Goal: Transaction & Acquisition: Purchase product/service

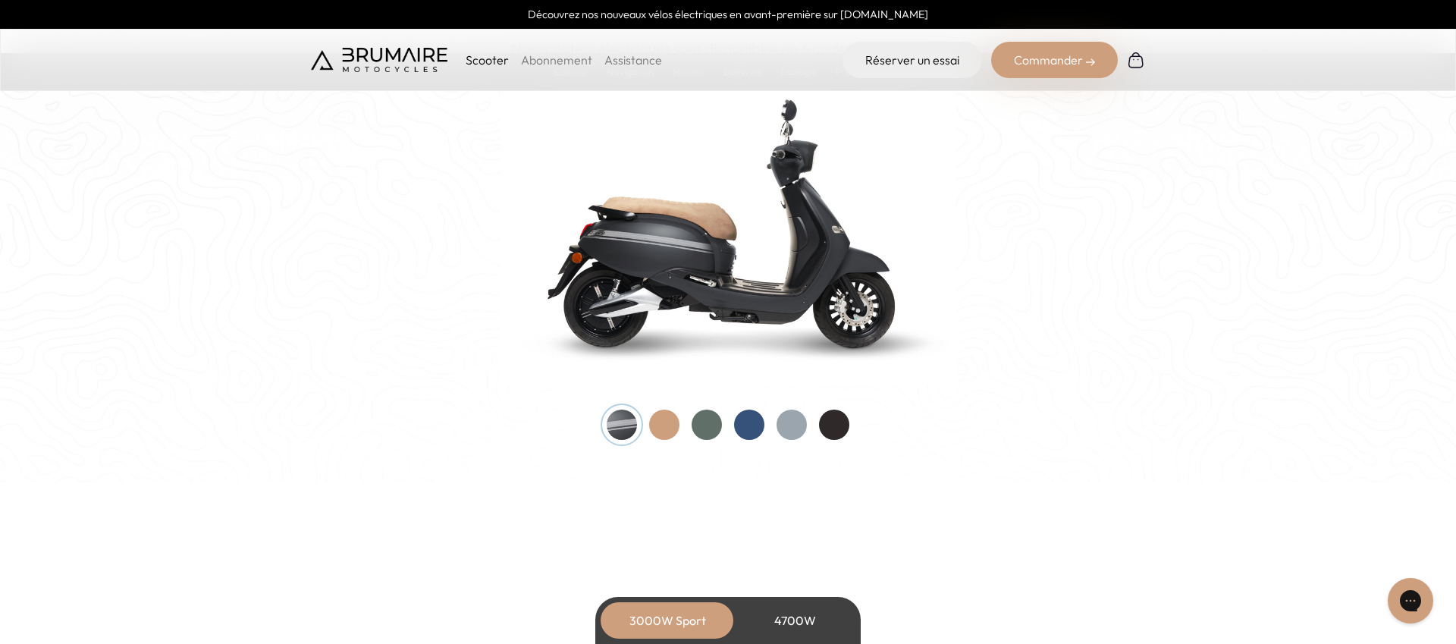
scroll to position [1487, 0]
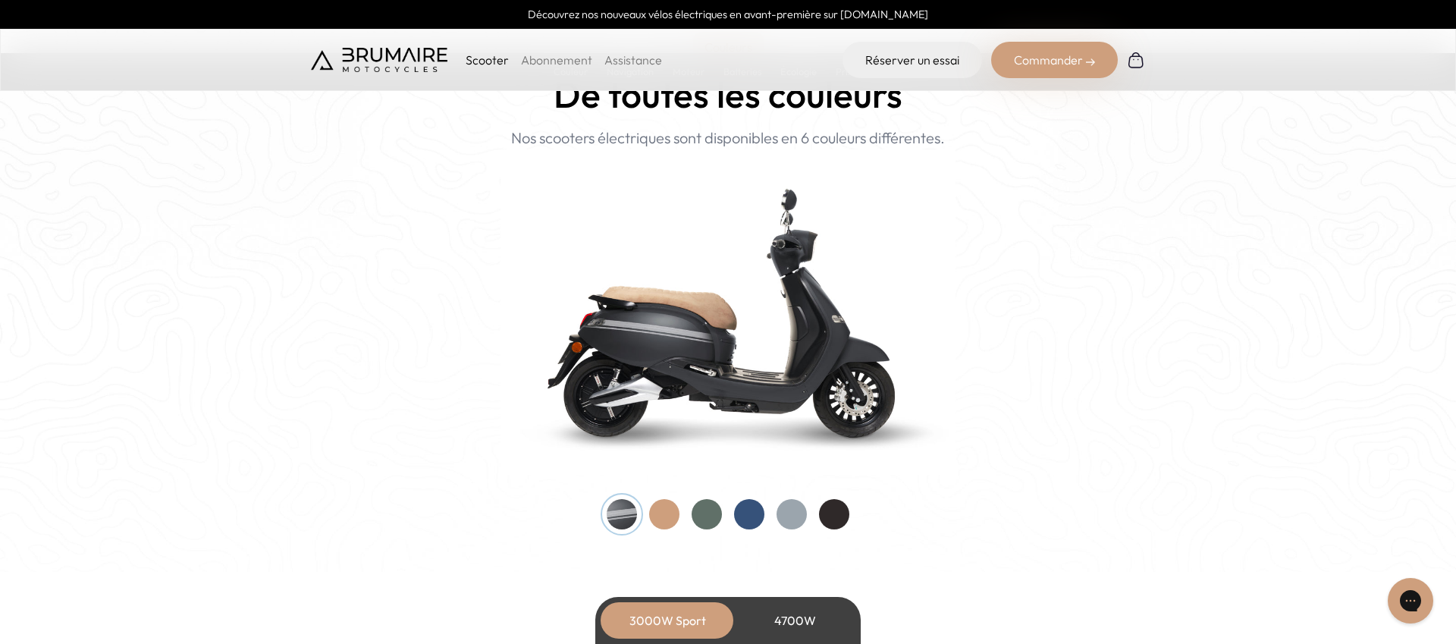
click at [705, 513] on div at bounding box center [707, 514] width 30 height 30
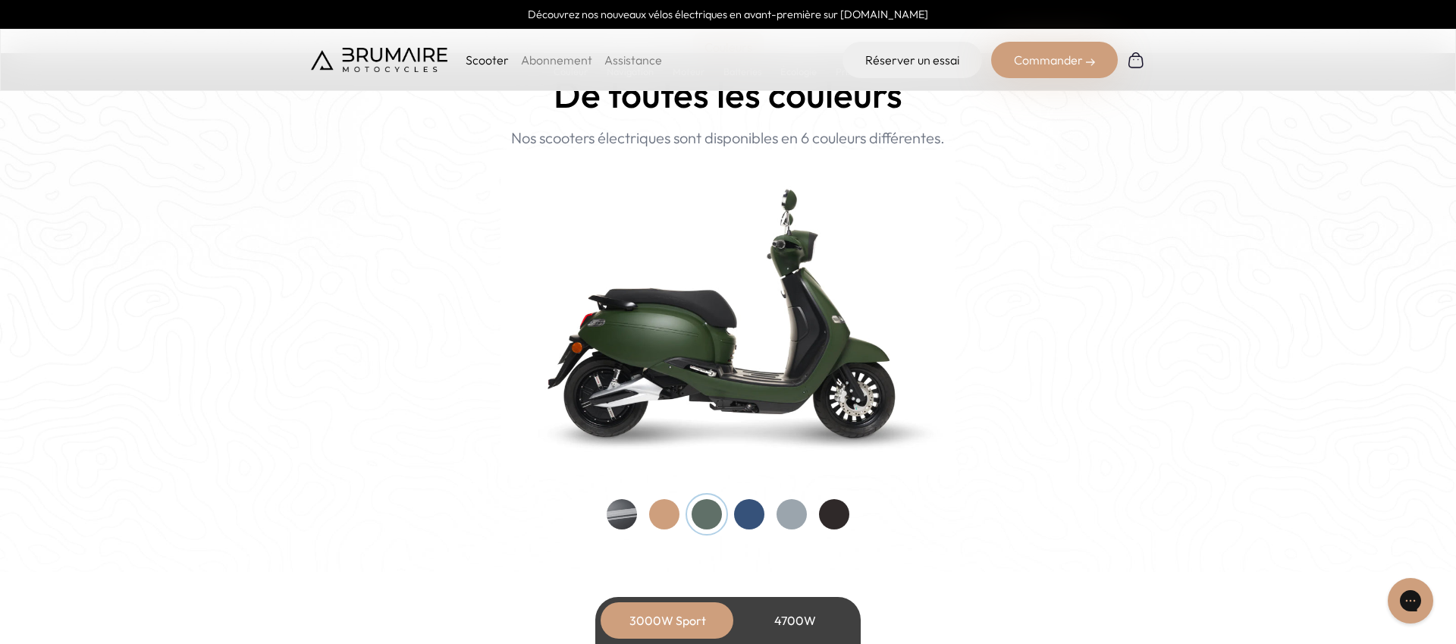
click at [659, 513] on div at bounding box center [664, 514] width 30 height 30
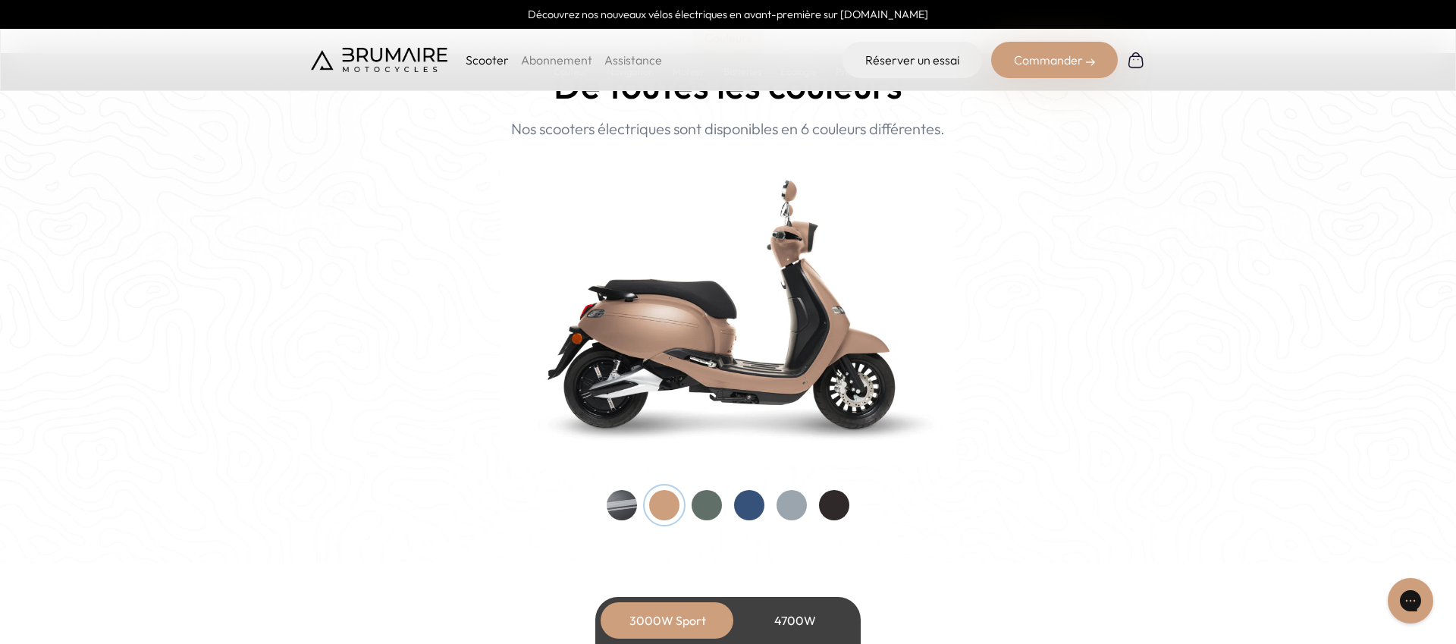
scroll to position [1496, 0]
click at [711, 504] on div at bounding box center [707, 506] width 30 height 30
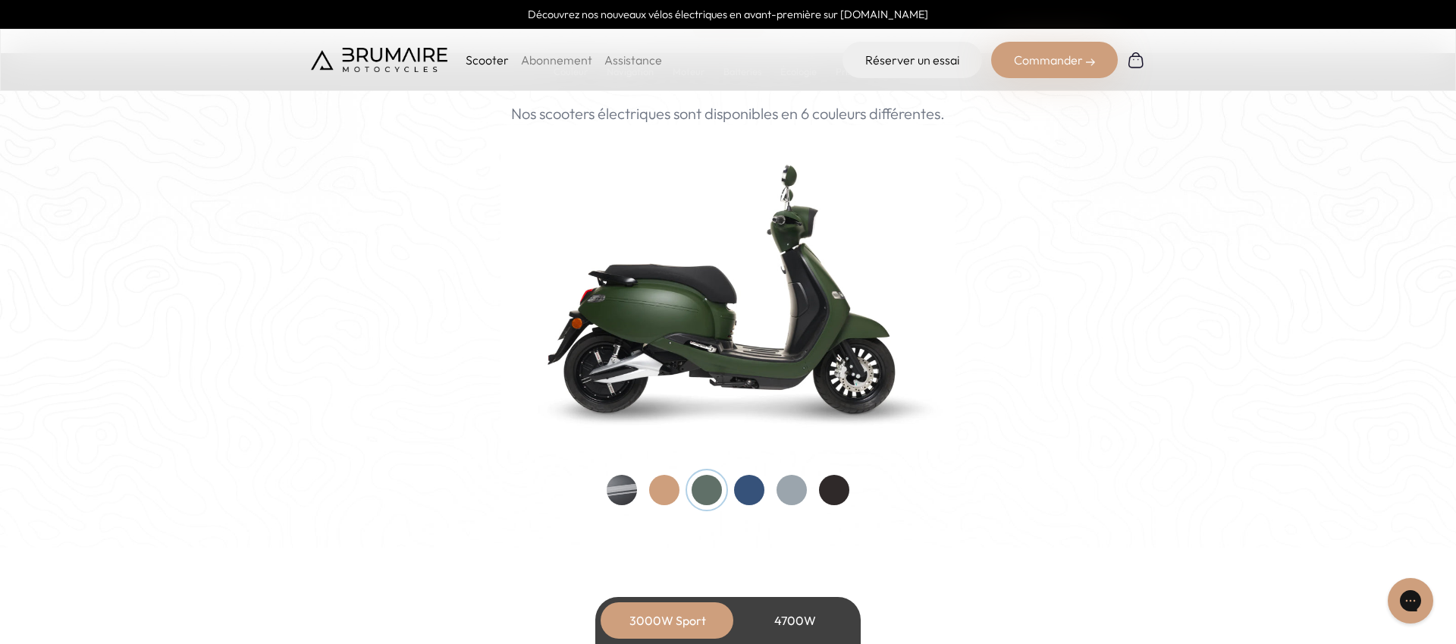
scroll to position [1516, 0]
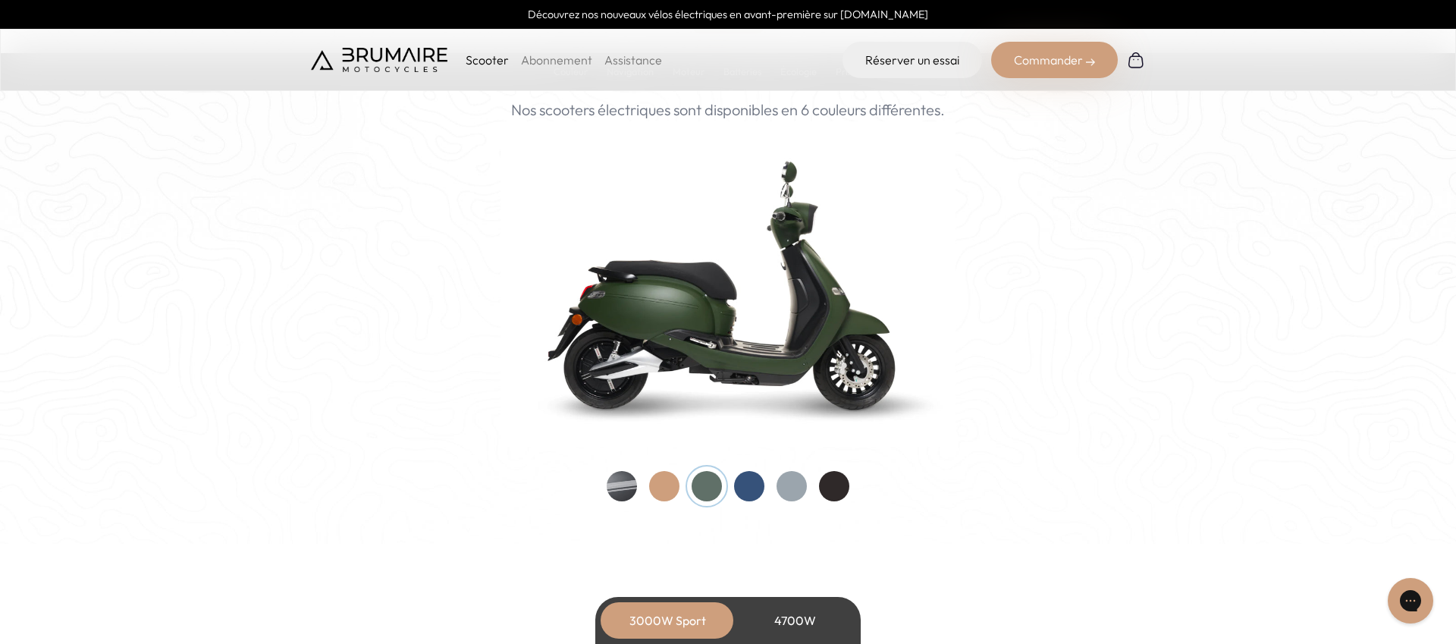
click at [828, 488] on div at bounding box center [834, 486] width 30 height 30
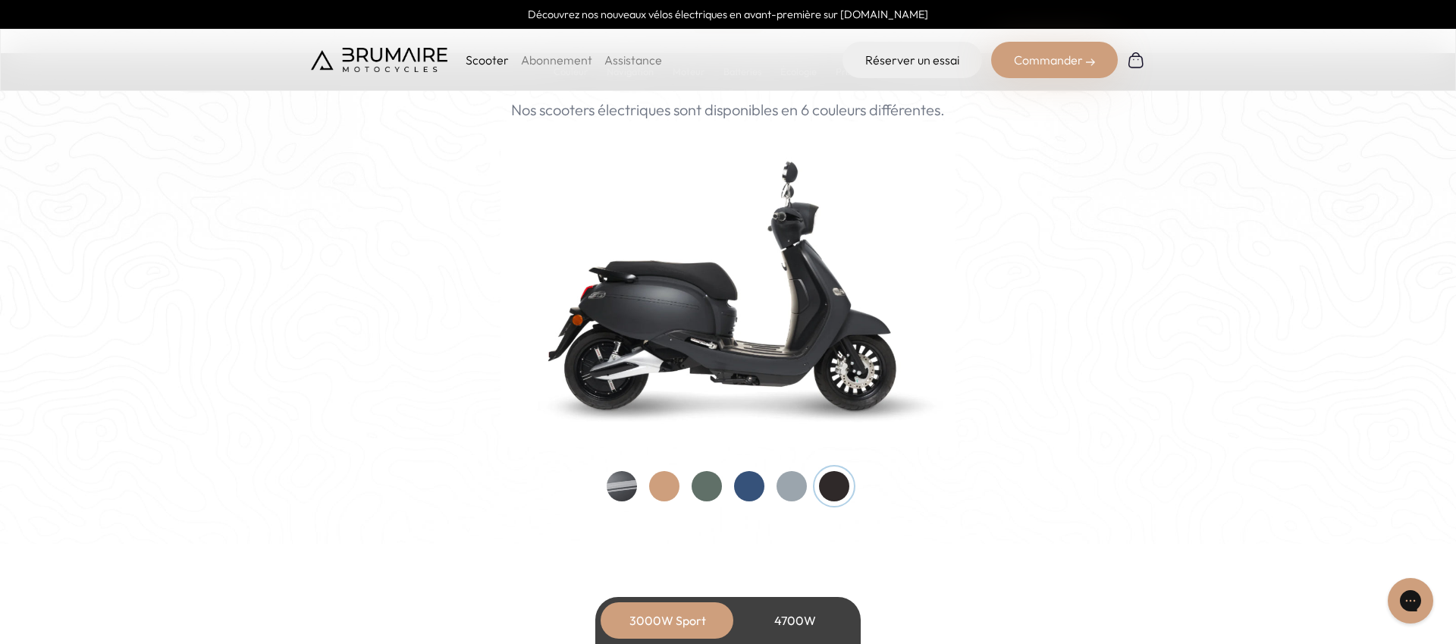
click at [719, 488] on div at bounding box center [707, 486] width 30 height 30
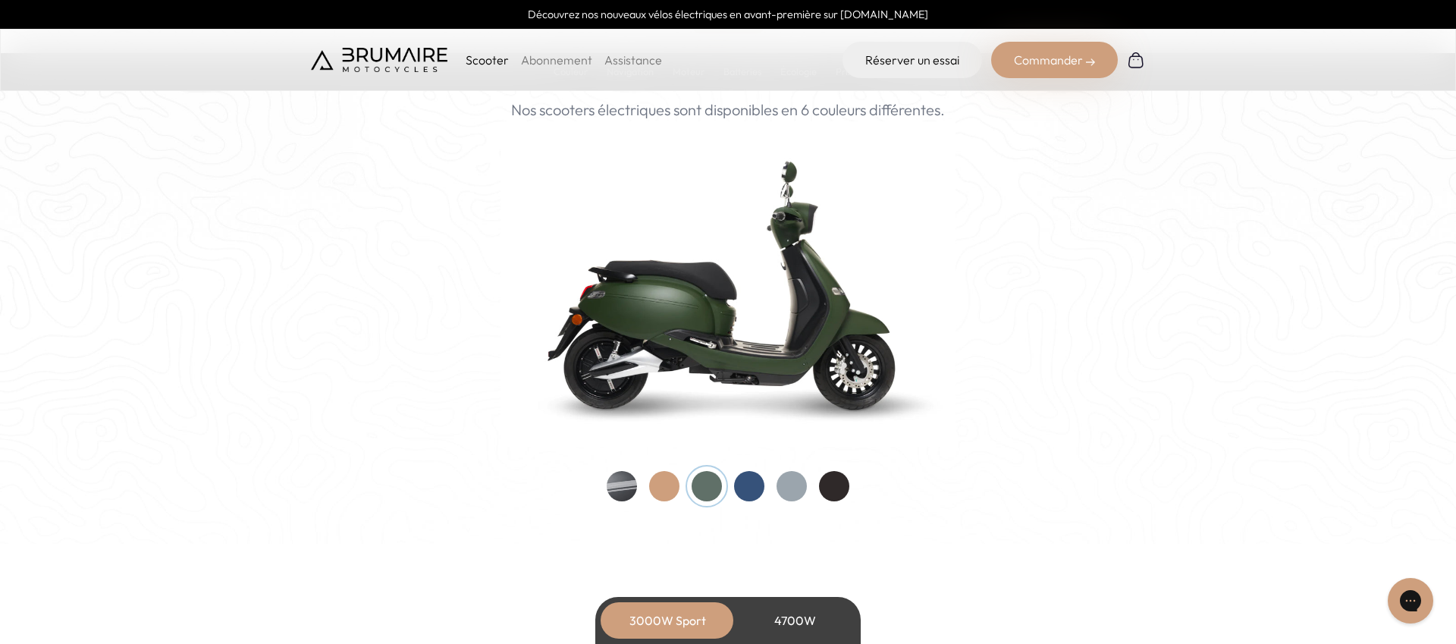
click at [752, 493] on div at bounding box center [749, 486] width 30 height 30
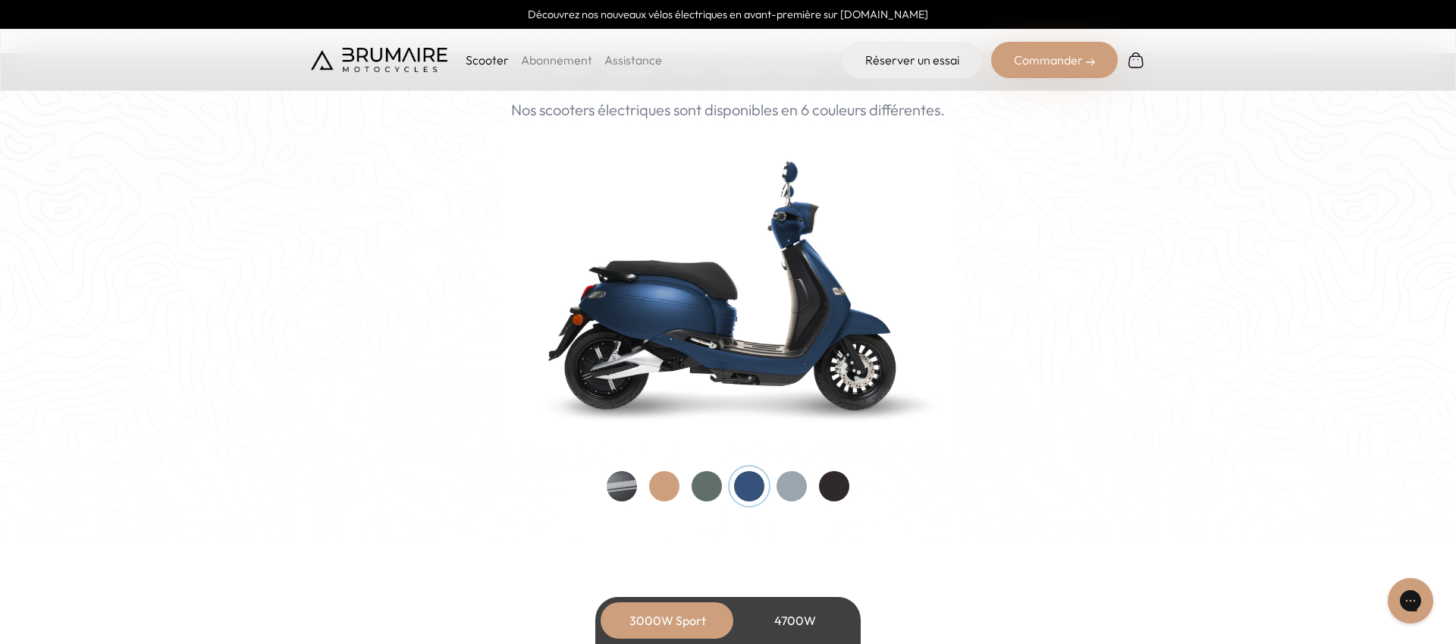
click at [833, 492] on div at bounding box center [834, 486] width 30 height 30
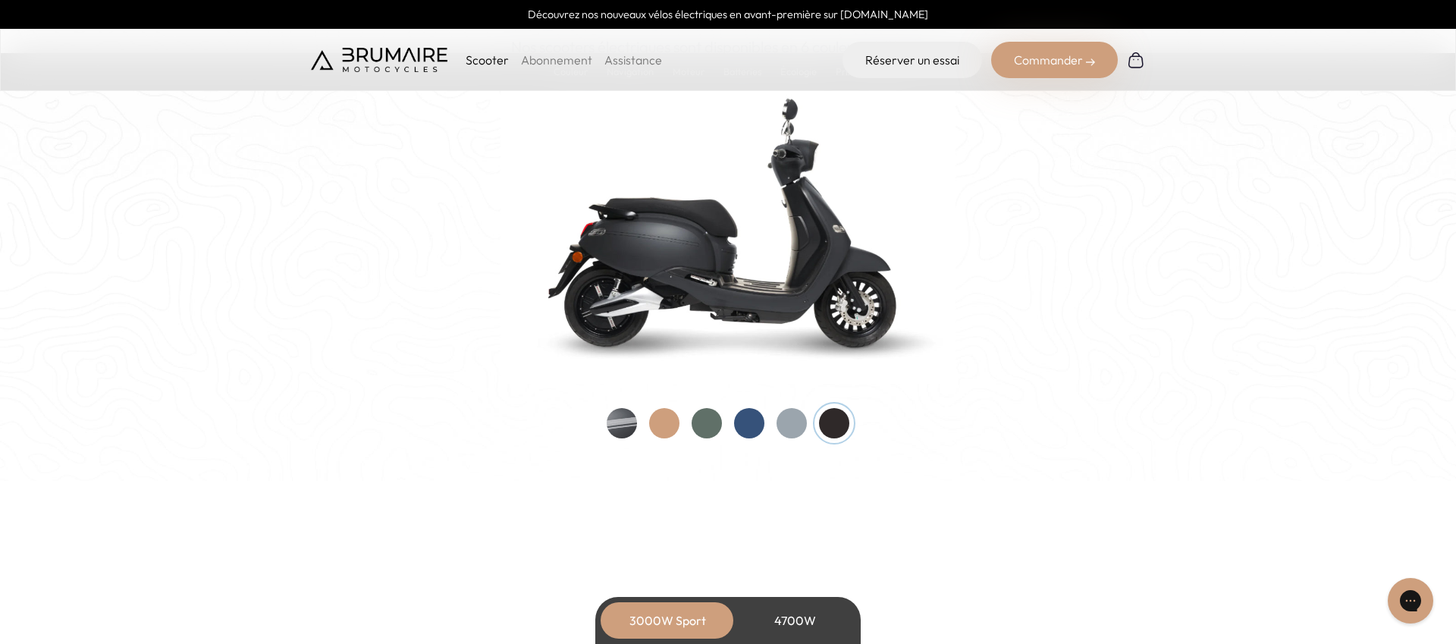
scroll to position [1535, 0]
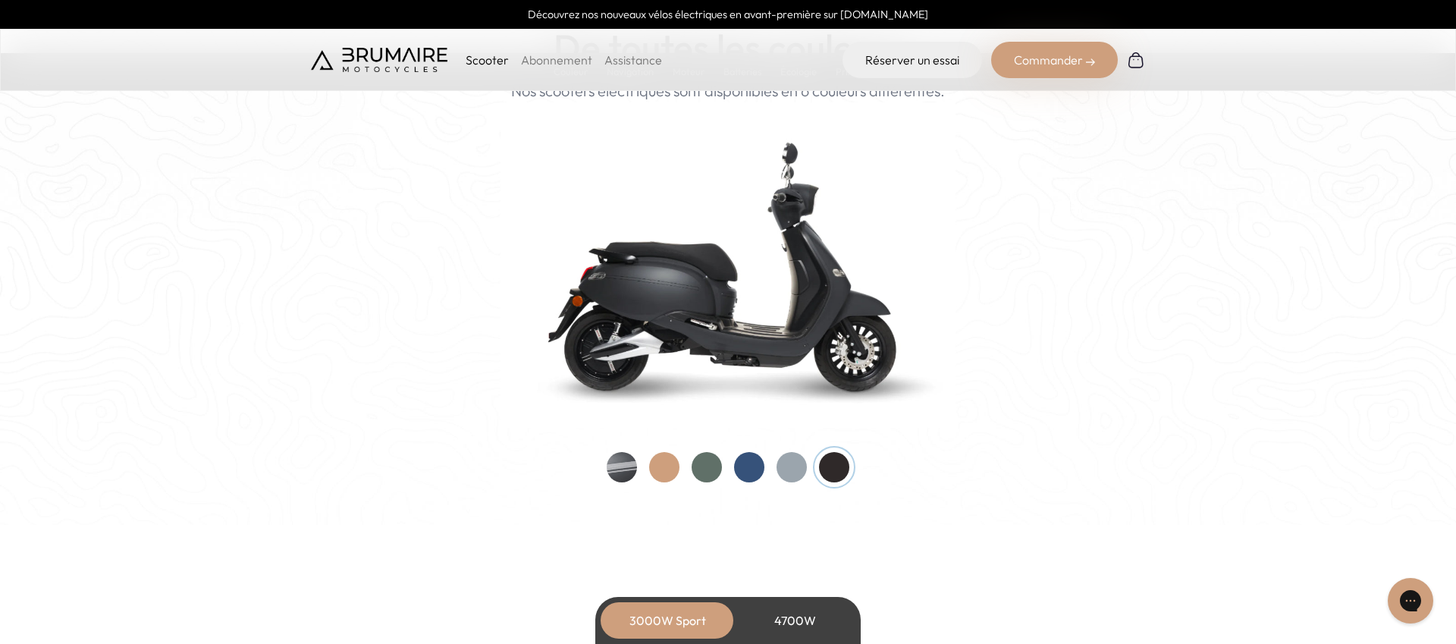
click at [743, 454] on div at bounding box center [749, 467] width 30 height 30
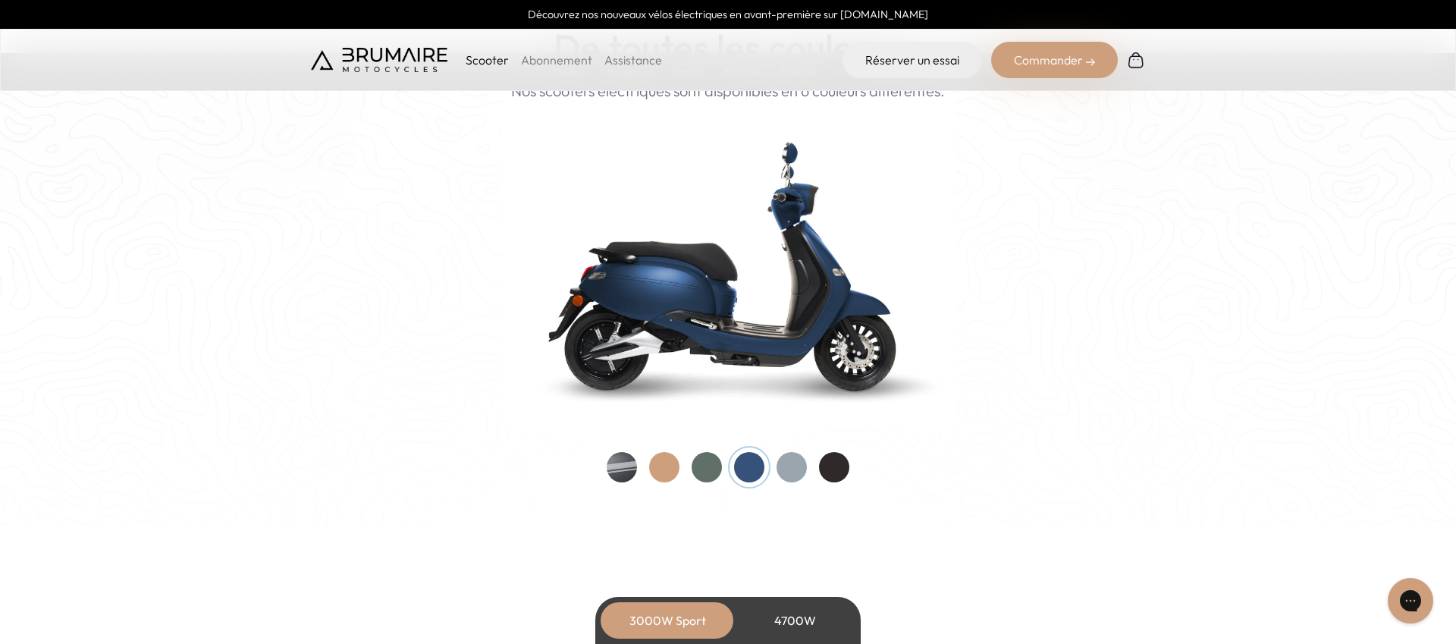
click at [709, 469] on div at bounding box center [707, 467] width 30 height 30
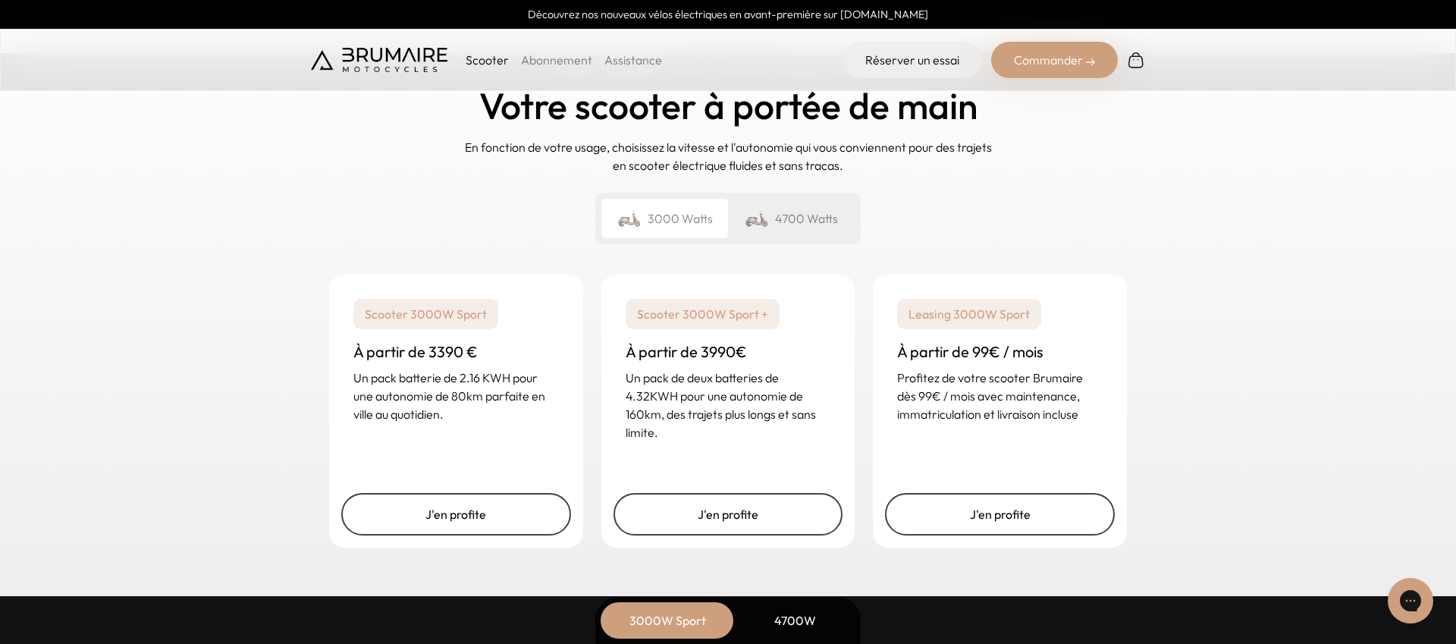
scroll to position [3659, 0]
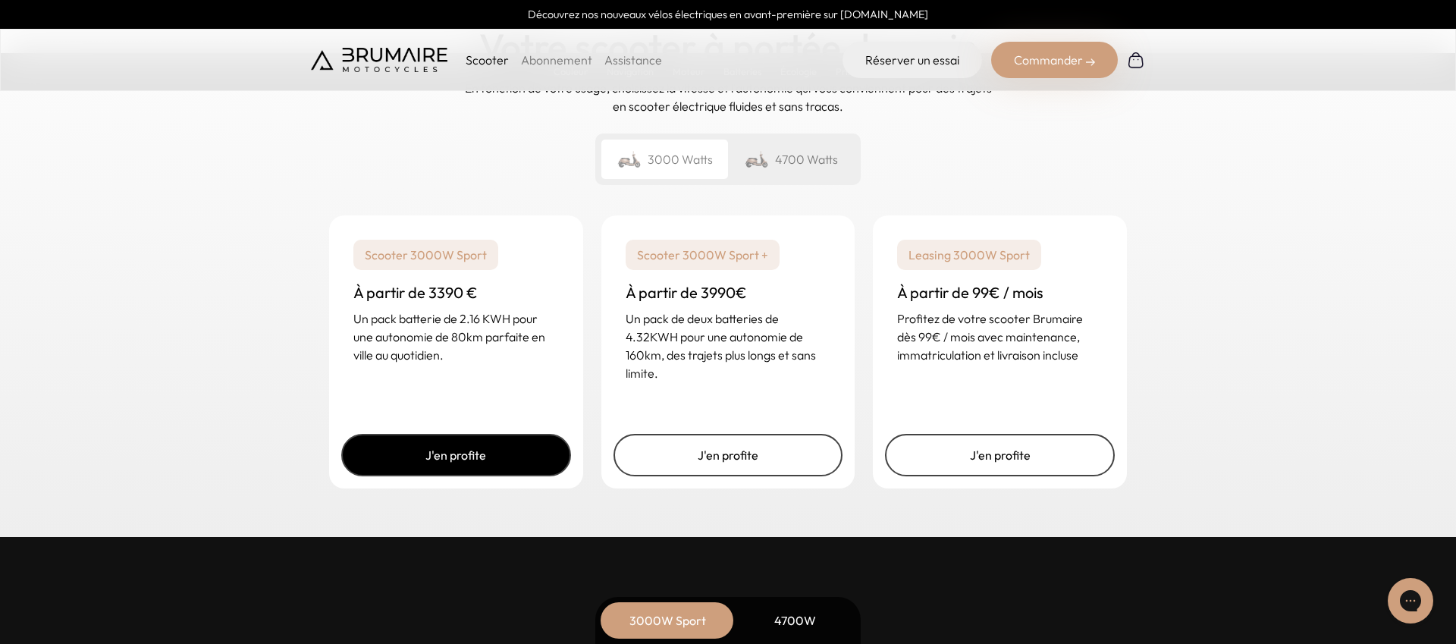
click at [531, 463] on link "J'en profite" at bounding box center [456, 455] width 230 height 42
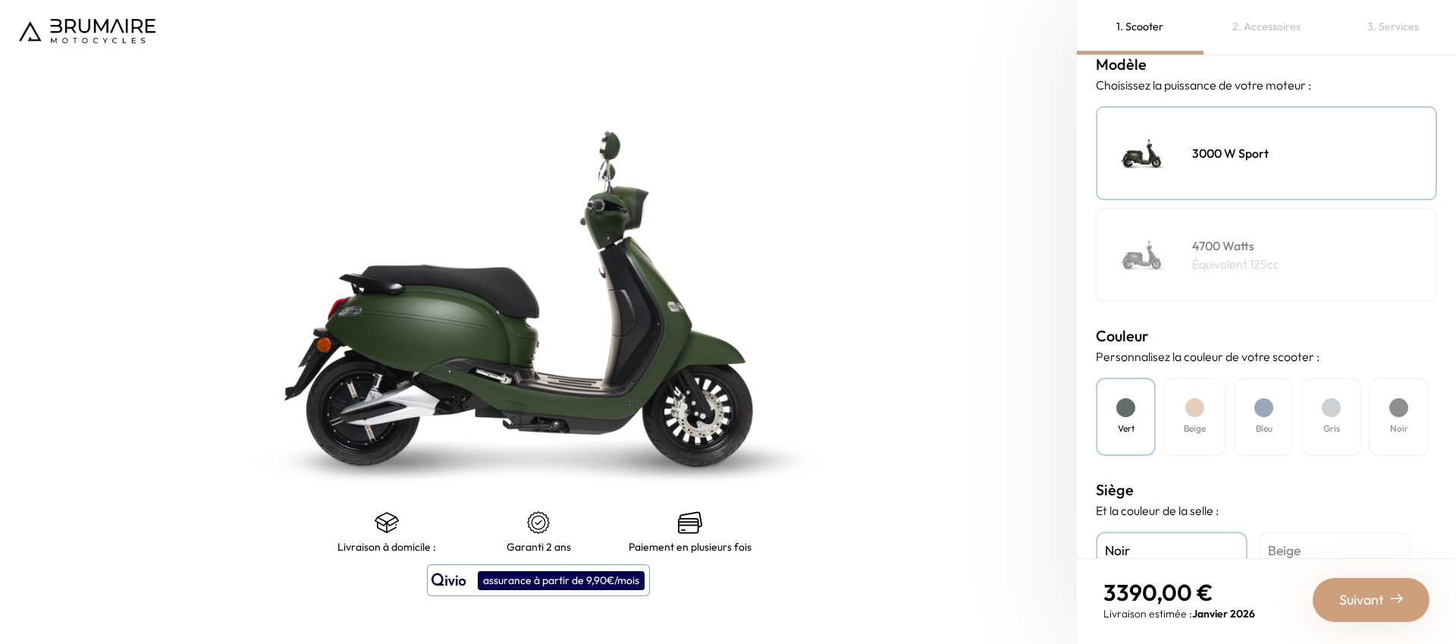
scroll to position [373, 0]
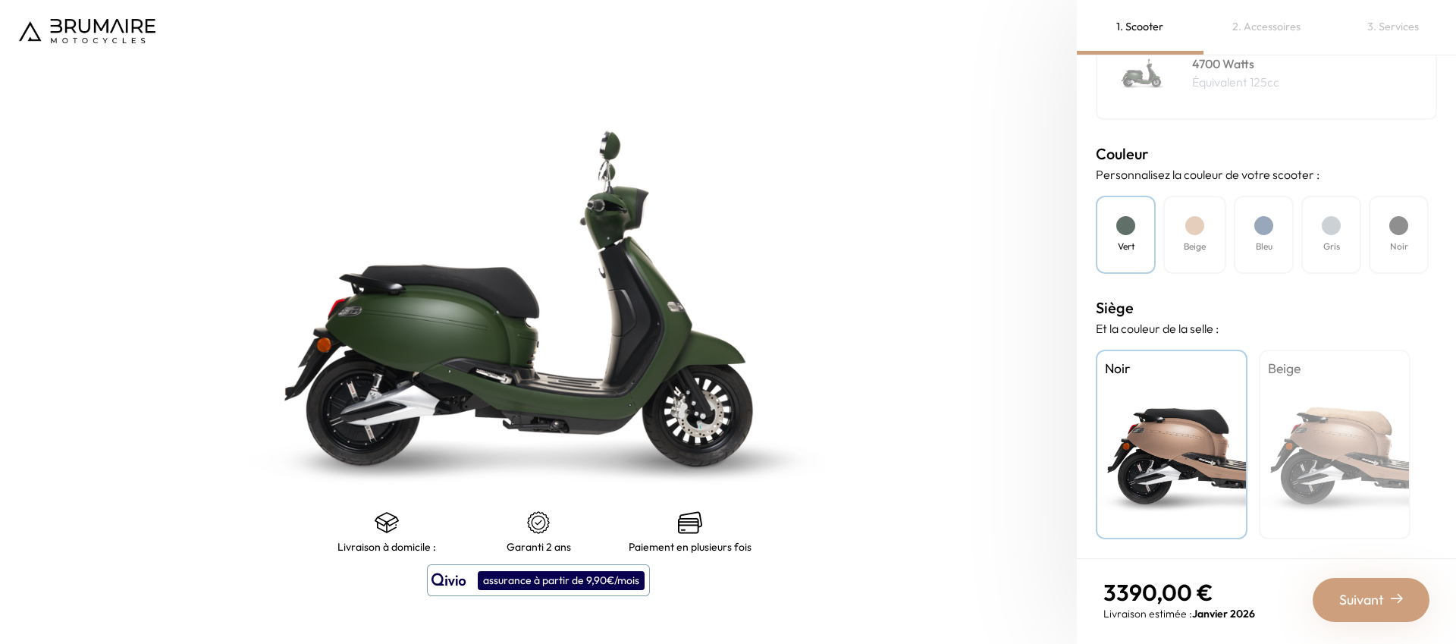
click at [1185, 258] on div "Beige" at bounding box center [1195, 235] width 63 height 78
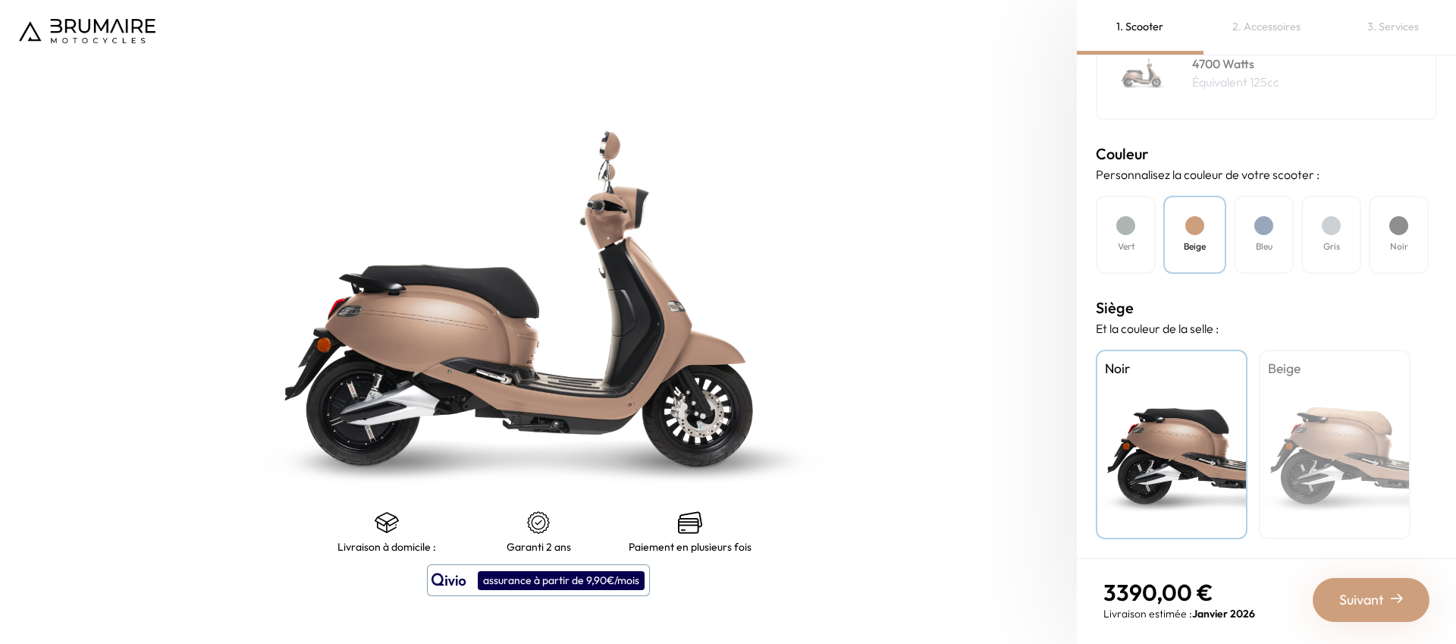
click at [1258, 249] on h4 "Bleu" at bounding box center [1264, 247] width 17 height 14
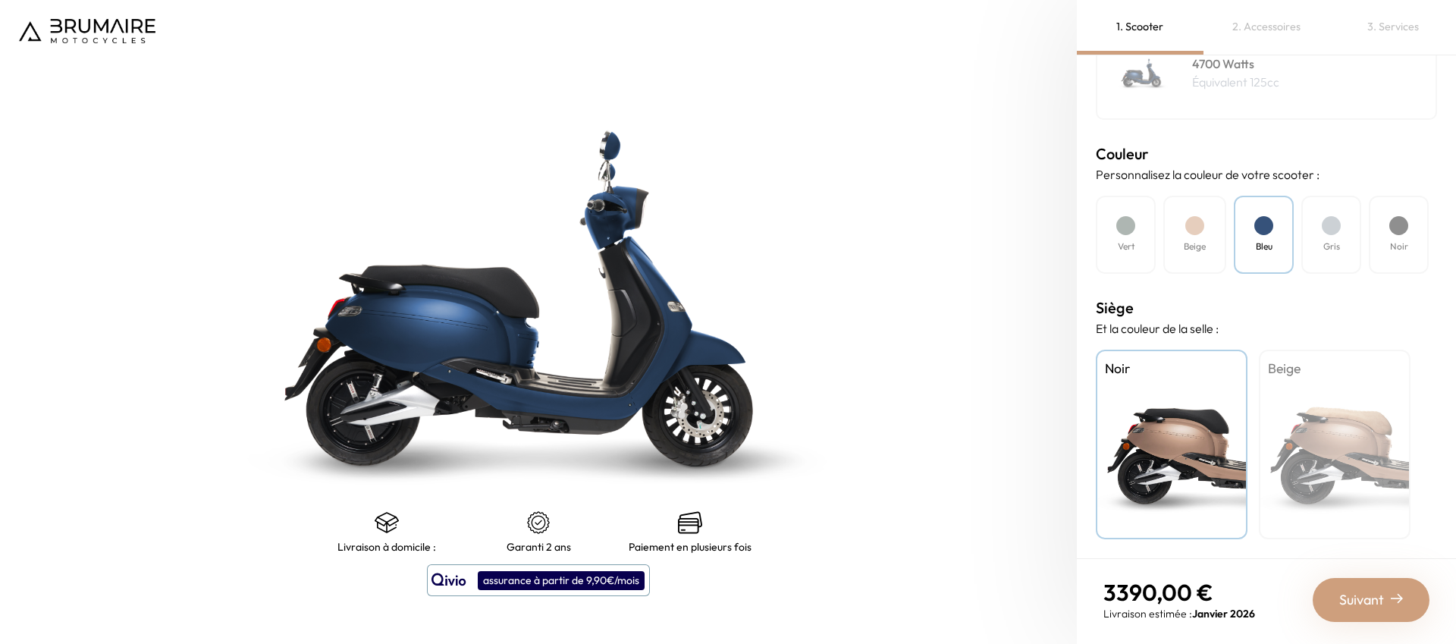
click at [1308, 243] on div "Gris" at bounding box center [1332, 235] width 60 height 78
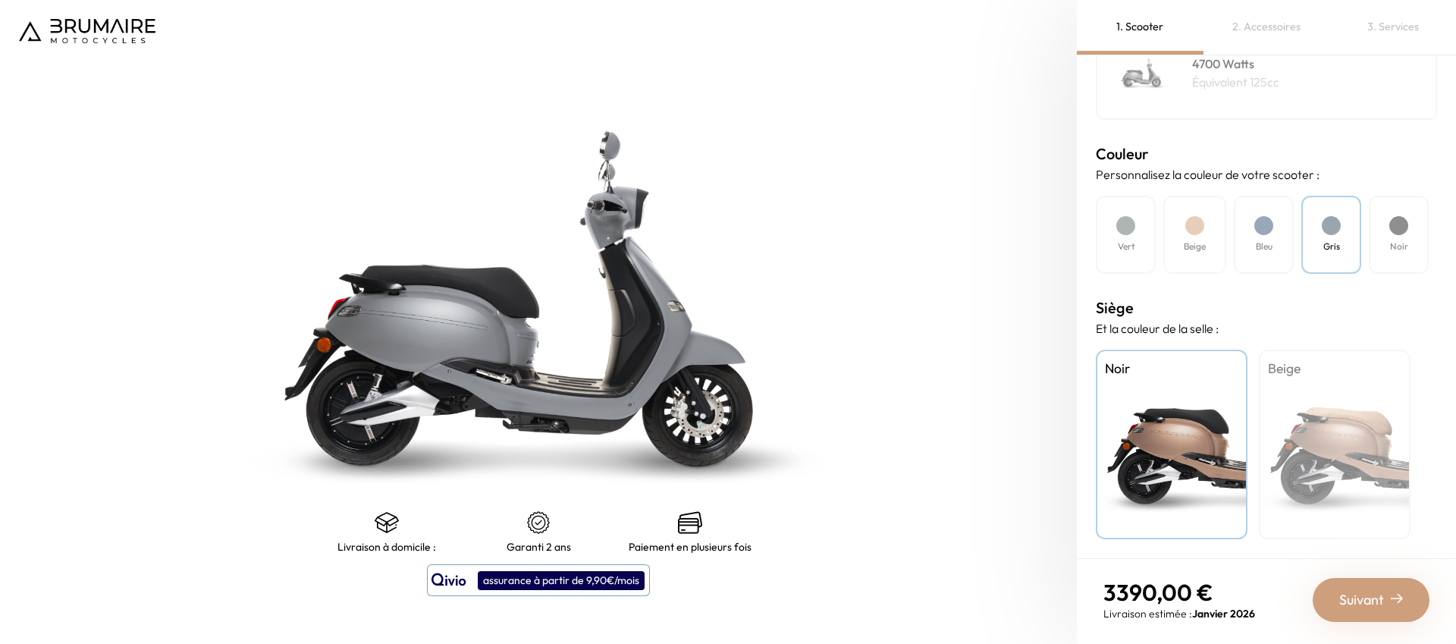
click at [1397, 237] on div "Noir" at bounding box center [1399, 235] width 60 height 78
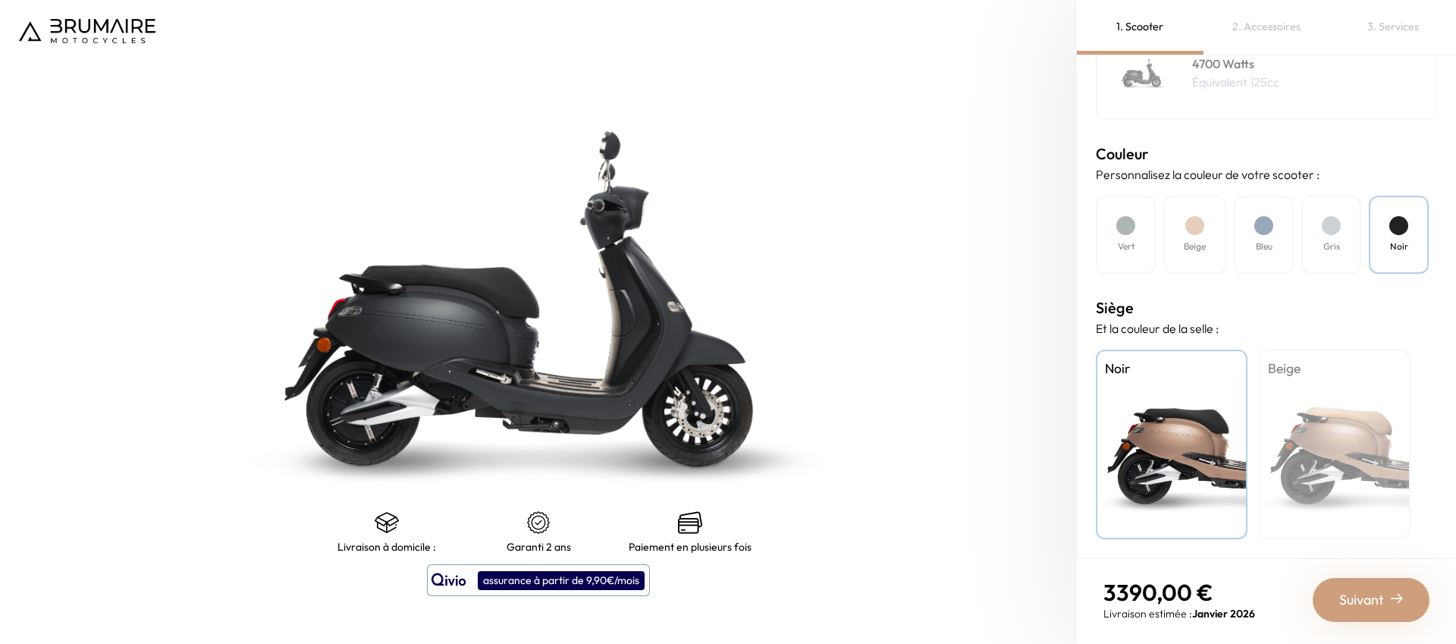
click at [1132, 246] on h4 "Vert" at bounding box center [1126, 247] width 17 height 14
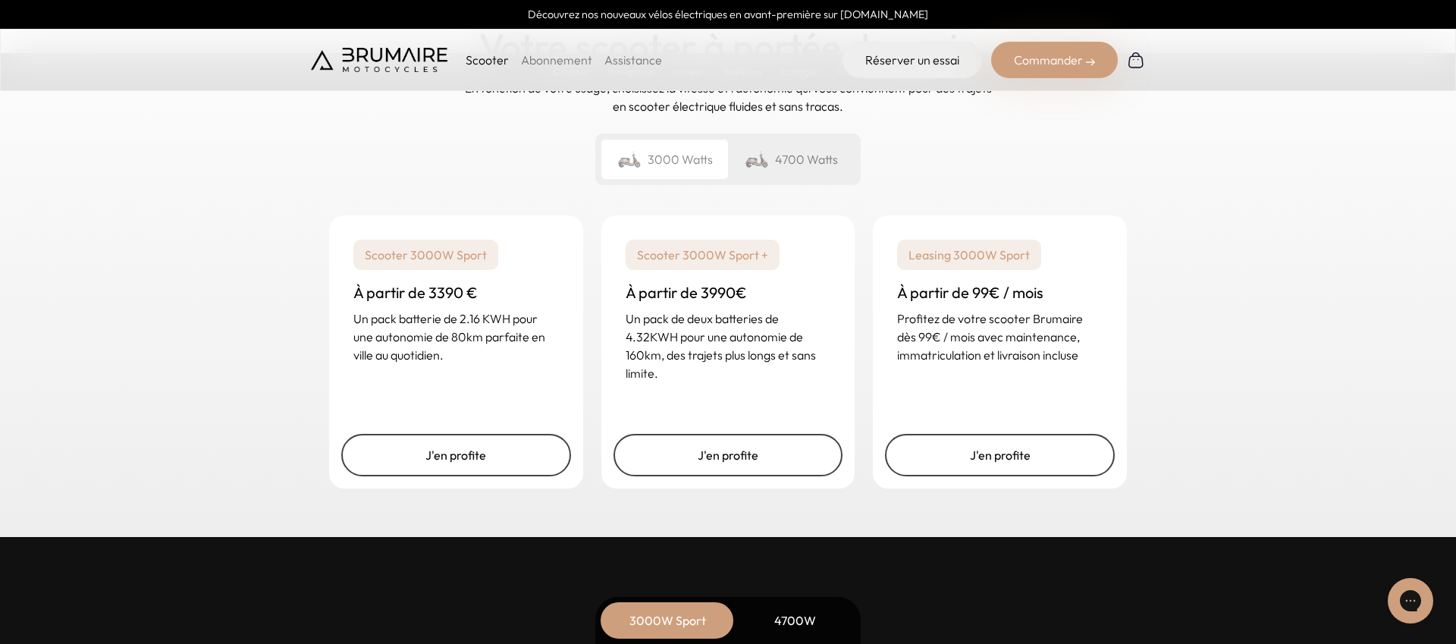
click at [444, 255] on p "Scooter 3000W Sport" at bounding box center [425, 255] width 145 height 30
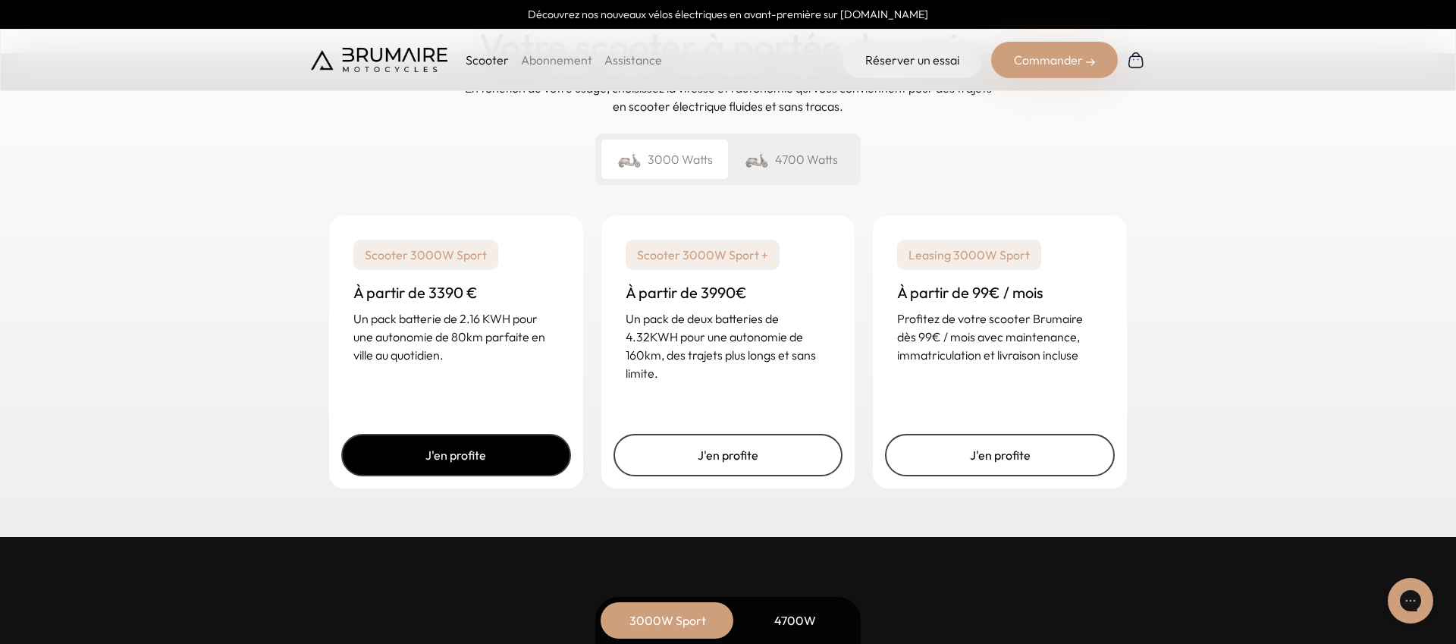
click at [464, 452] on link "J'en profite" at bounding box center [456, 455] width 230 height 42
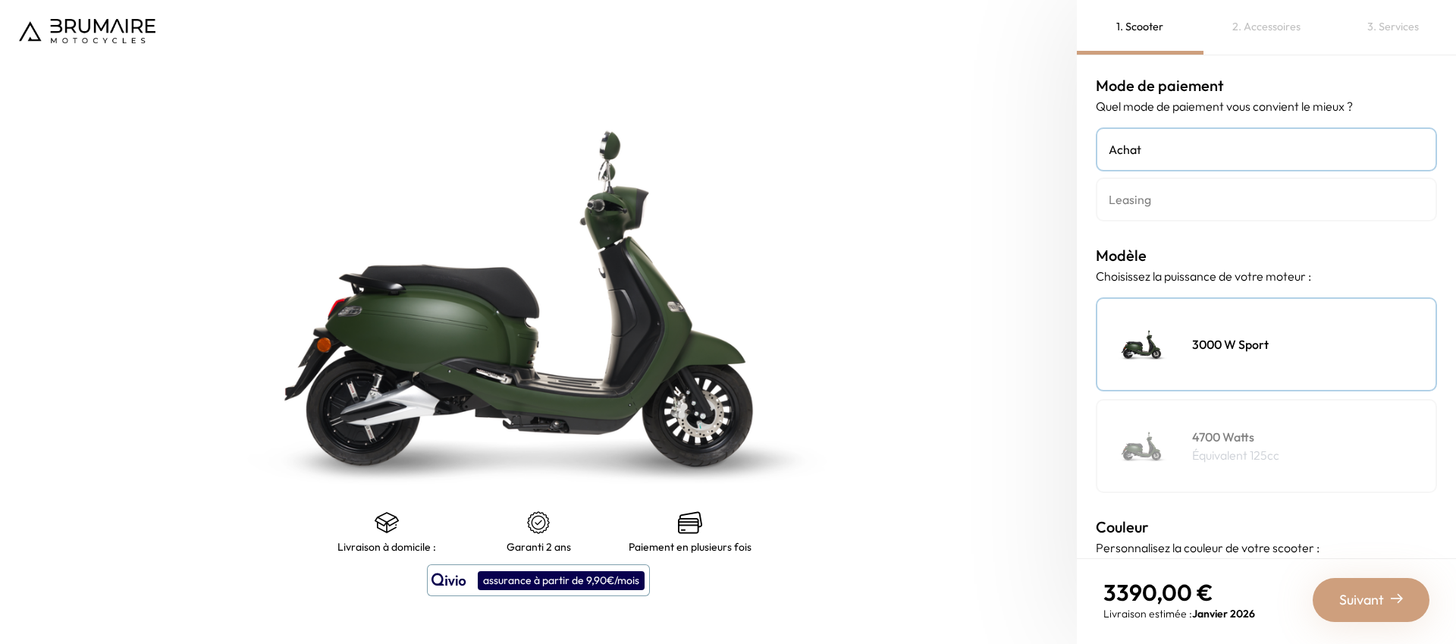
click at [1240, 30] on div "2. Accessoires" at bounding box center [1267, 27] width 127 height 55
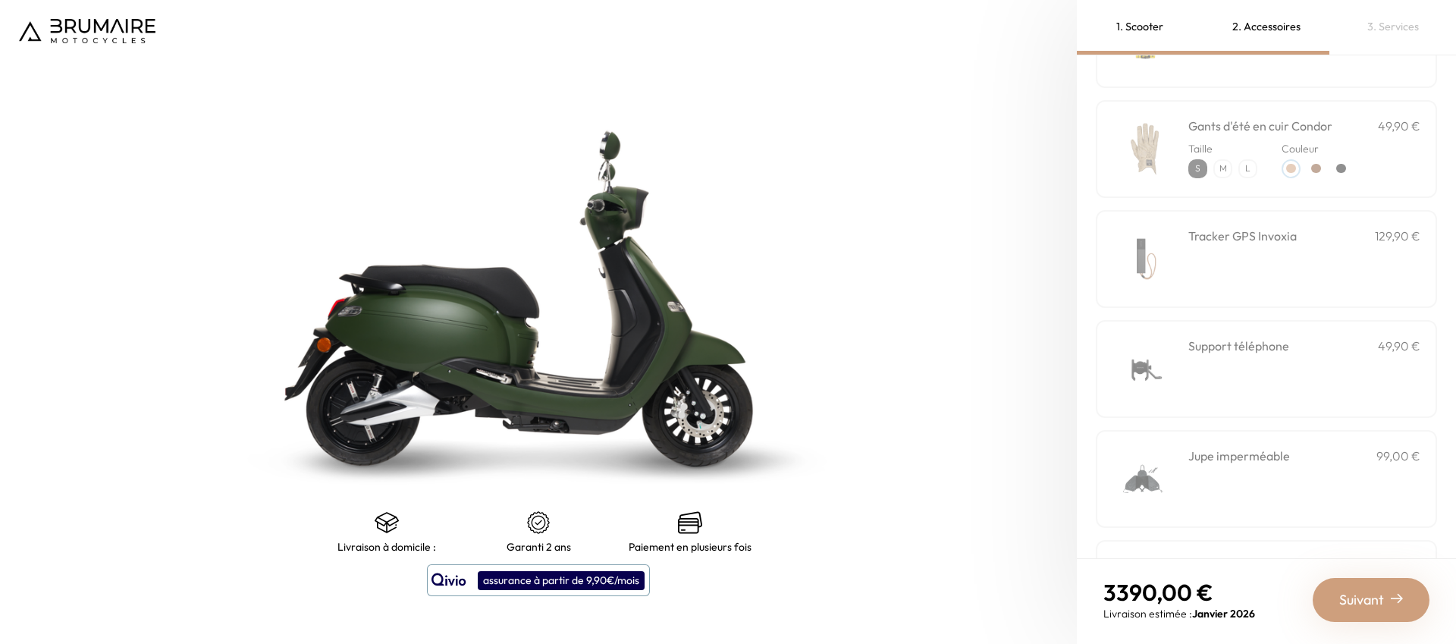
scroll to position [248, 0]
click at [1277, 343] on h3 "Support téléphone" at bounding box center [1239, 345] width 101 height 18
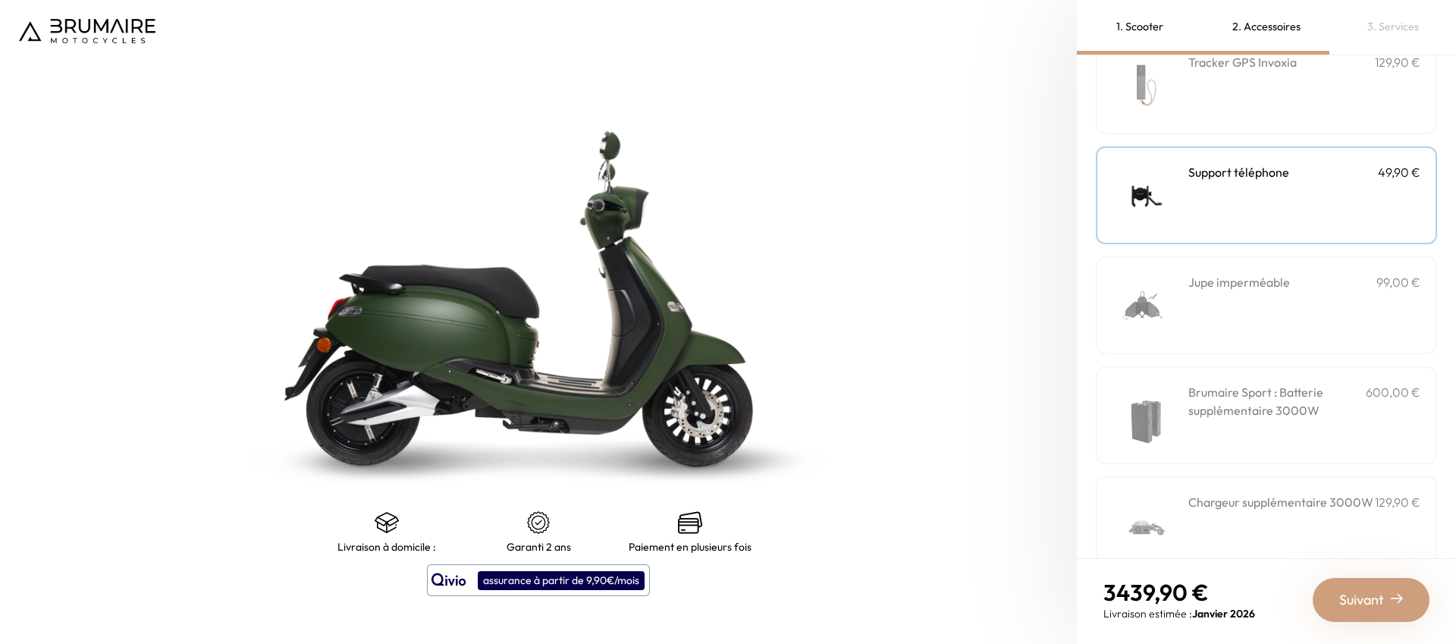
scroll to position [456, 0]
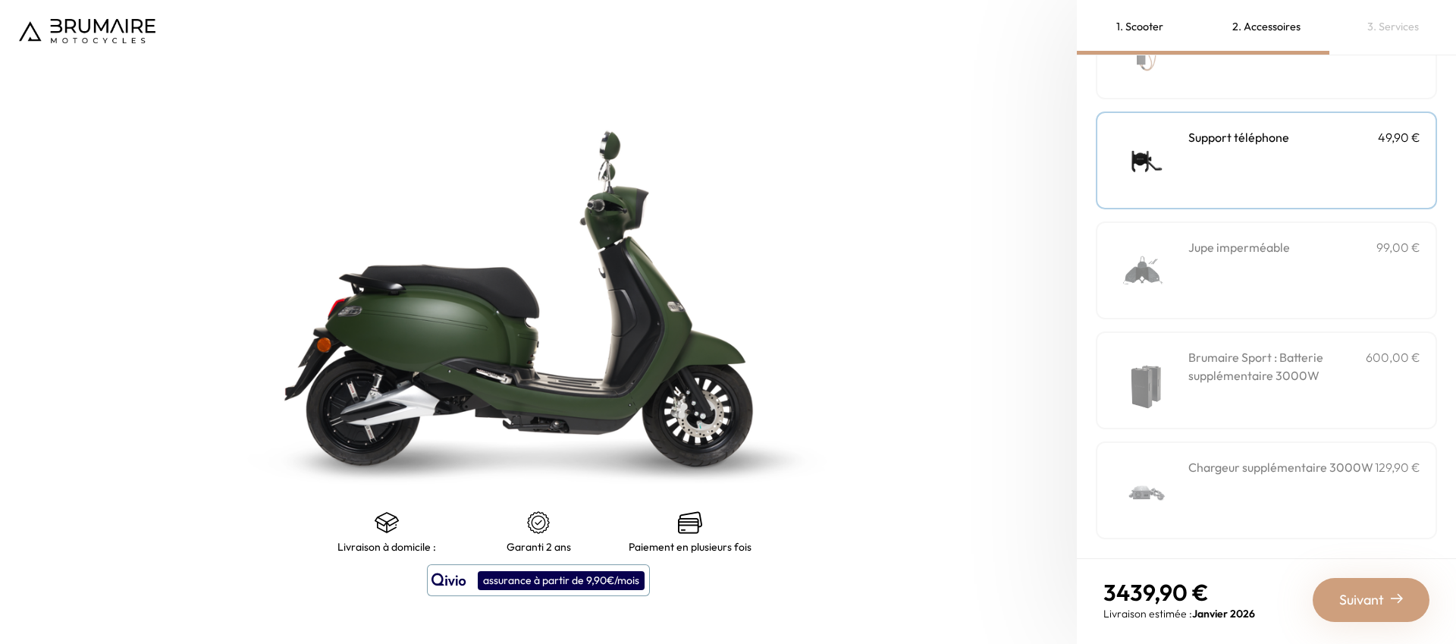
click at [70, 30] on img at bounding box center [87, 31] width 137 height 24
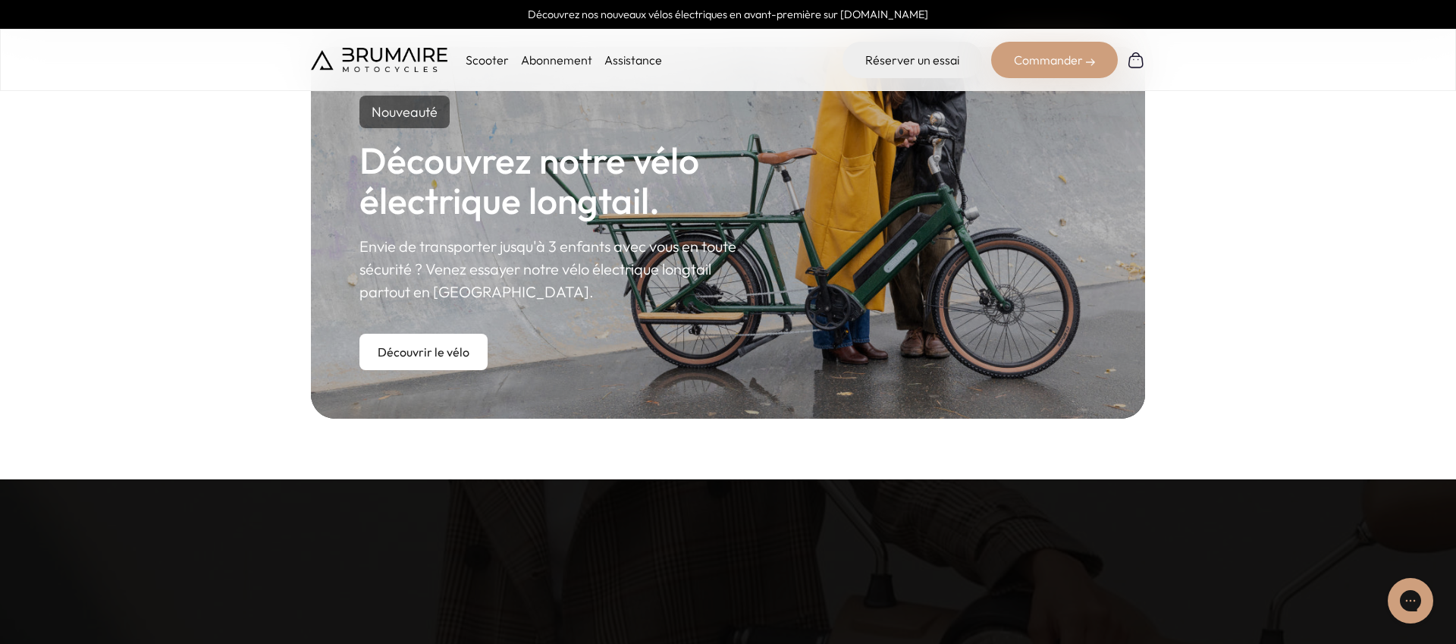
scroll to position [893, 0]
